Goal: Task Accomplishment & Management: Manage account settings

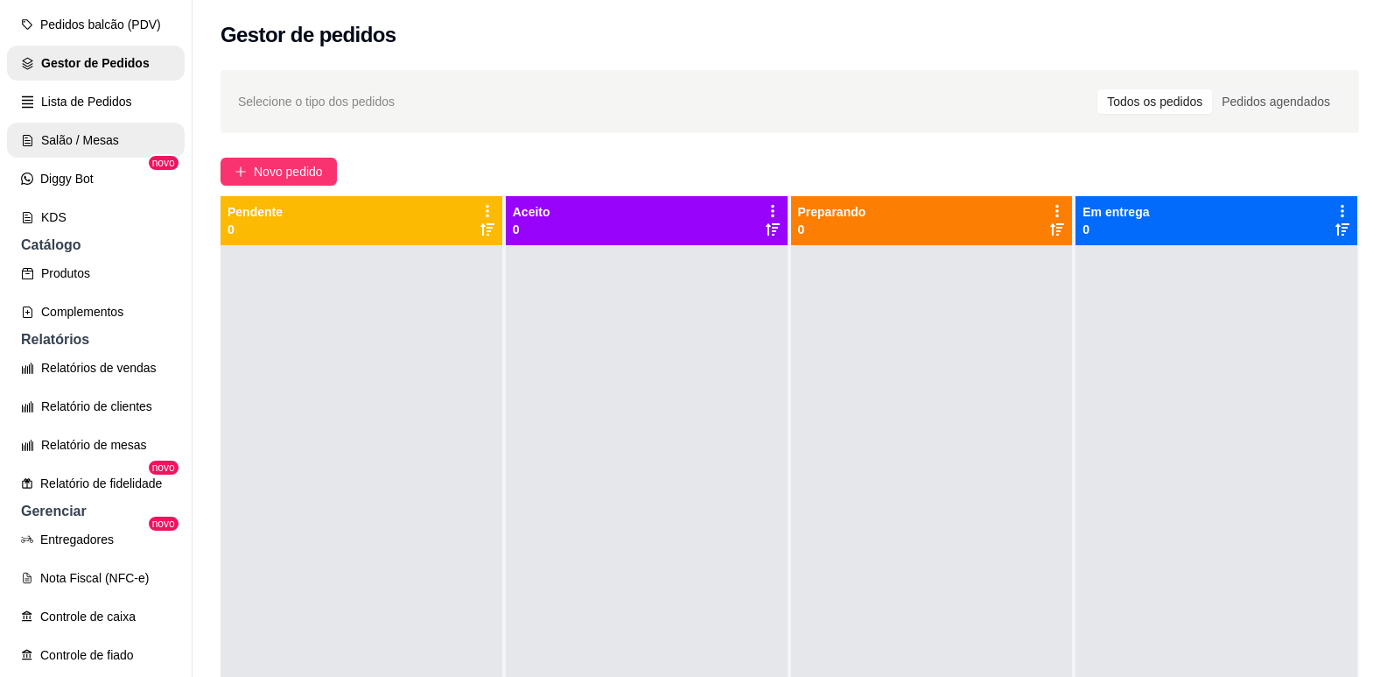
scroll to position [263, 0]
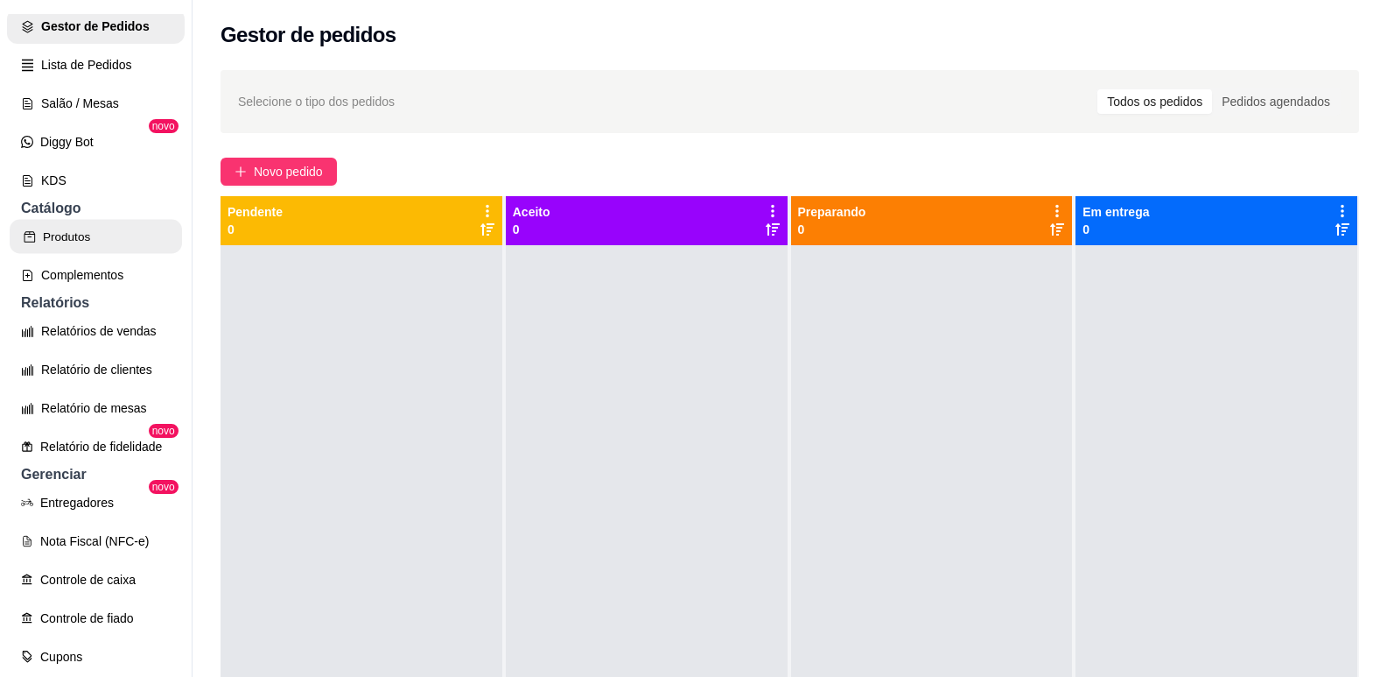
click at [78, 254] on link "Produtos" at bounding box center [96, 237] width 172 height 34
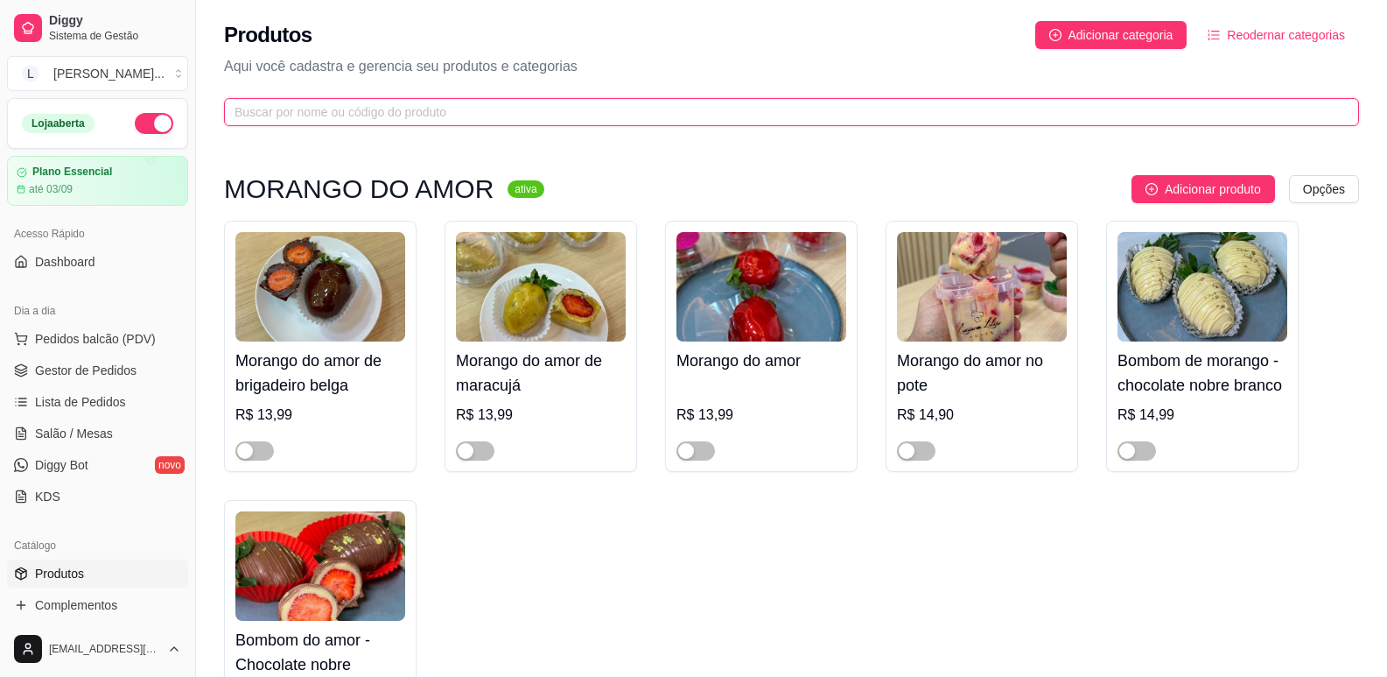
click at [504, 103] on input "text" at bounding box center [785, 111] width 1100 height 19
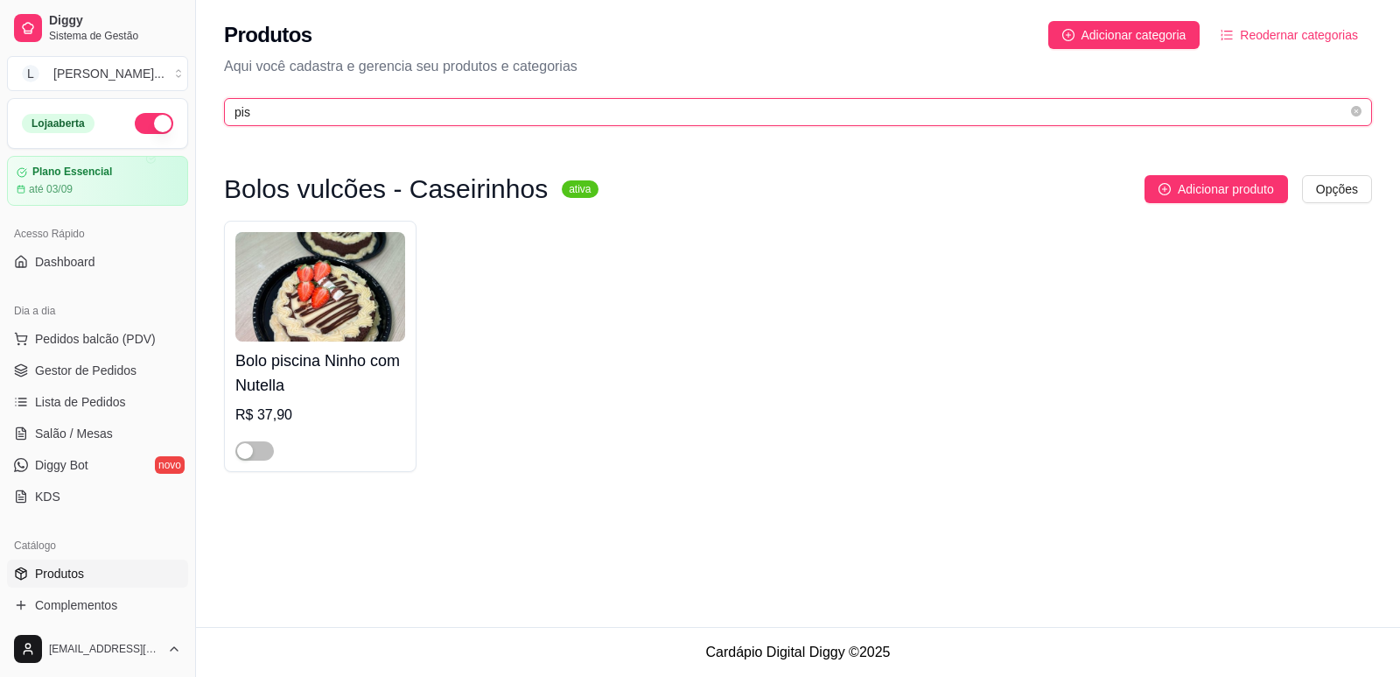
type input "pisc"
click at [270, 106] on input "pisc" at bounding box center [791, 111] width 1113 height 19
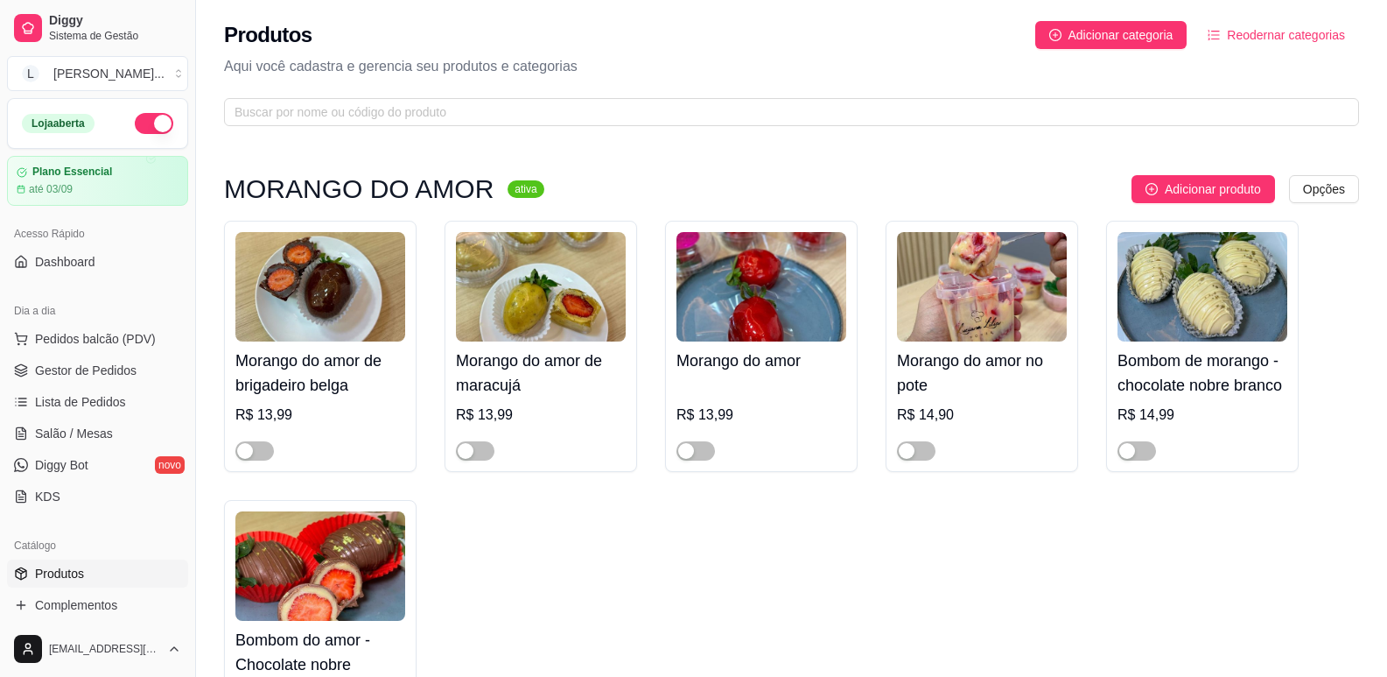
click at [582, 25] on div "Produtos Adicionar categoria Reodernar categorias" at bounding box center [791, 35] width 1135 height 28
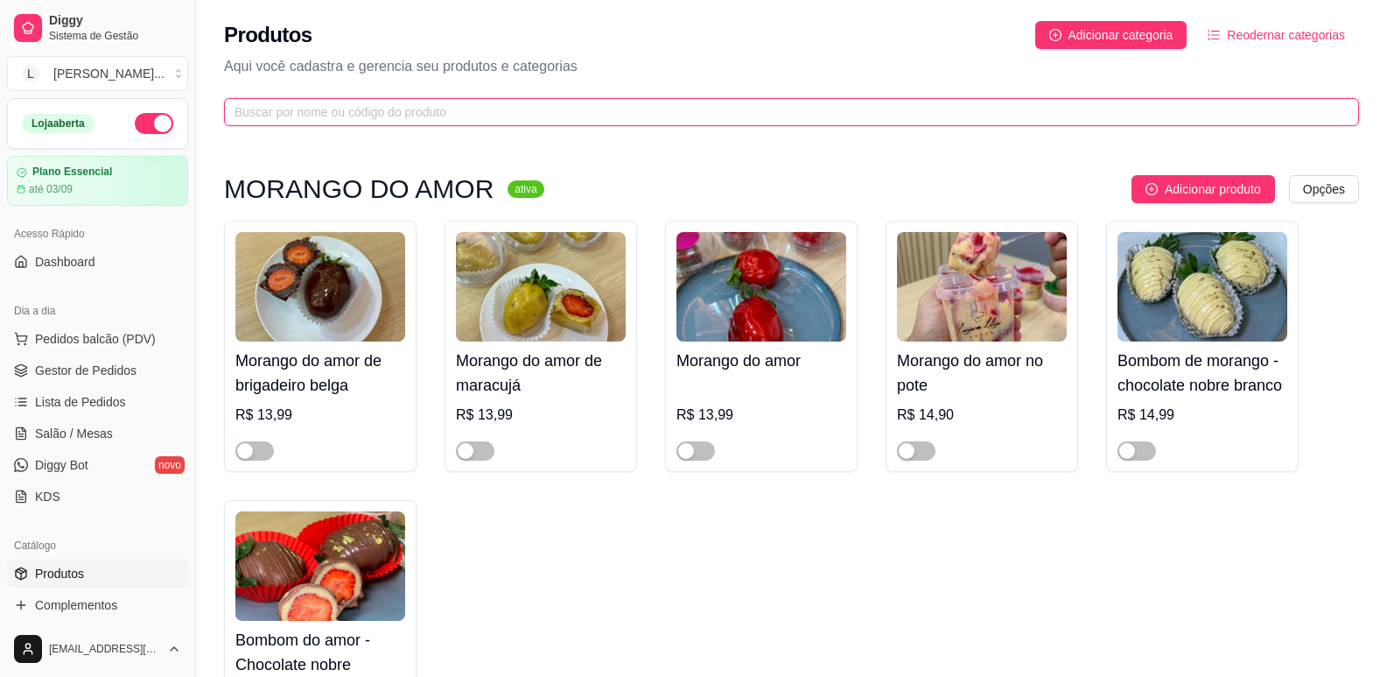
click at [397, 116] on input "text" at bounding box center [785, 111] width 1100 height 19
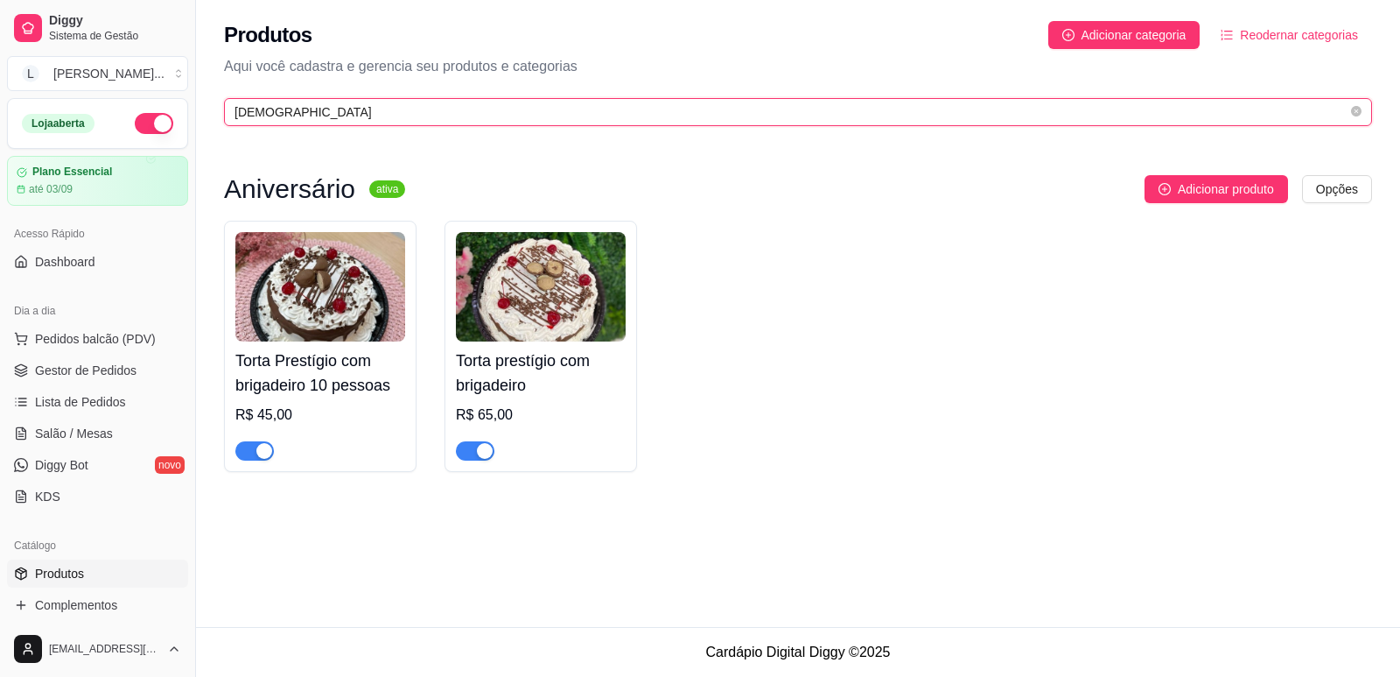
type input "prest"
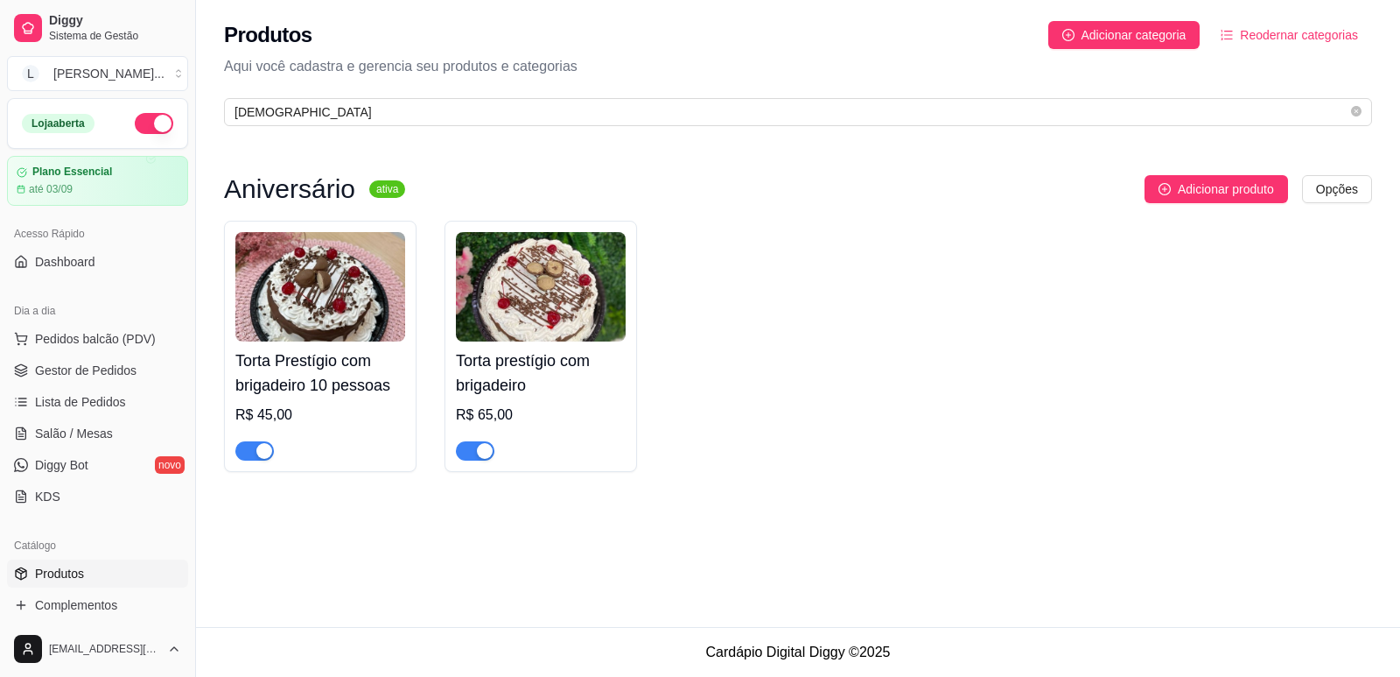
click at [478, 442] on span "button" at bounding box center [475, 450] width 39 height 19
click at [60, 364] on span "Gestor de Pedidos" at bounding box center [86, 370] width 102 height 18
